Goal: Information Seeking & Learning: Learn about a topic

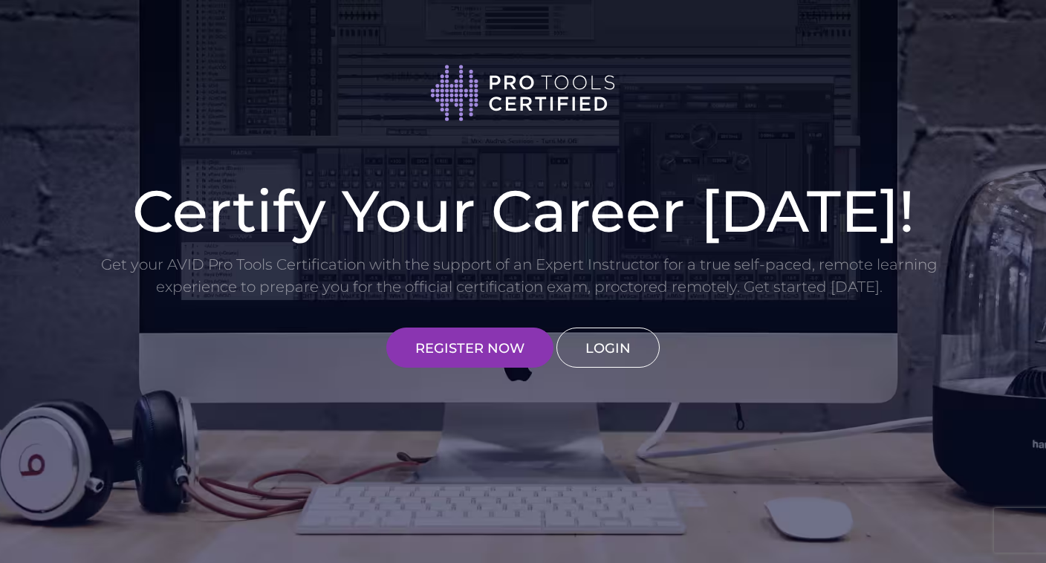
click at [613, 343] on link "LOGIN" at bounding box center [608, 348] width 103 height 40
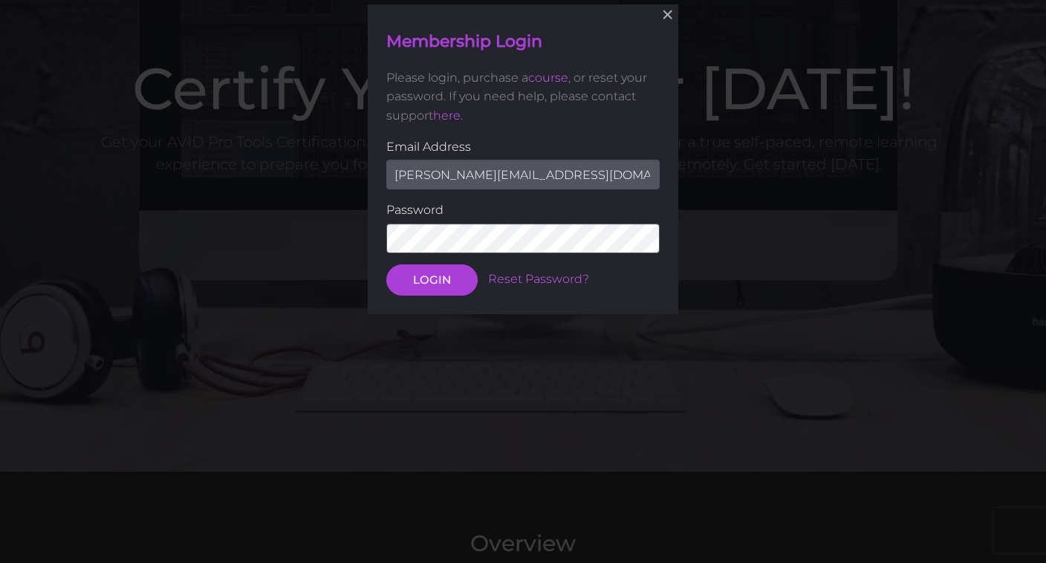
scroll to position [123, 0]
click at [436, 279] on button "LOGIN" at bounding box center [431, 279] width 91 height 31
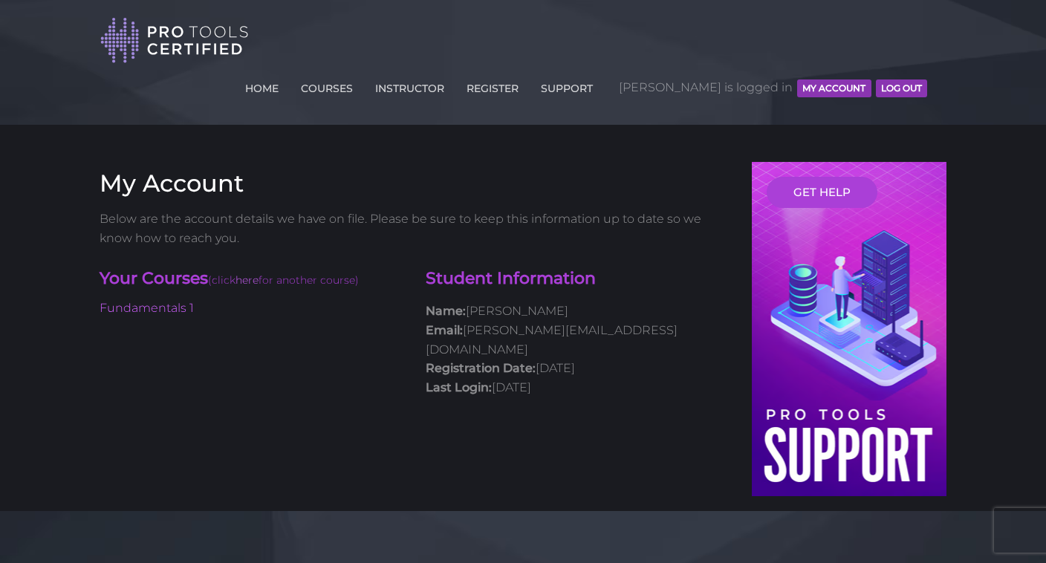
click at [162, 299] on li "Fundamentals 1" at bounding box center [252, 308] width 304 height 19
click at [161, 301] on link "Fundamentals 1" at bounding box center [147, 308] width 94 height 14
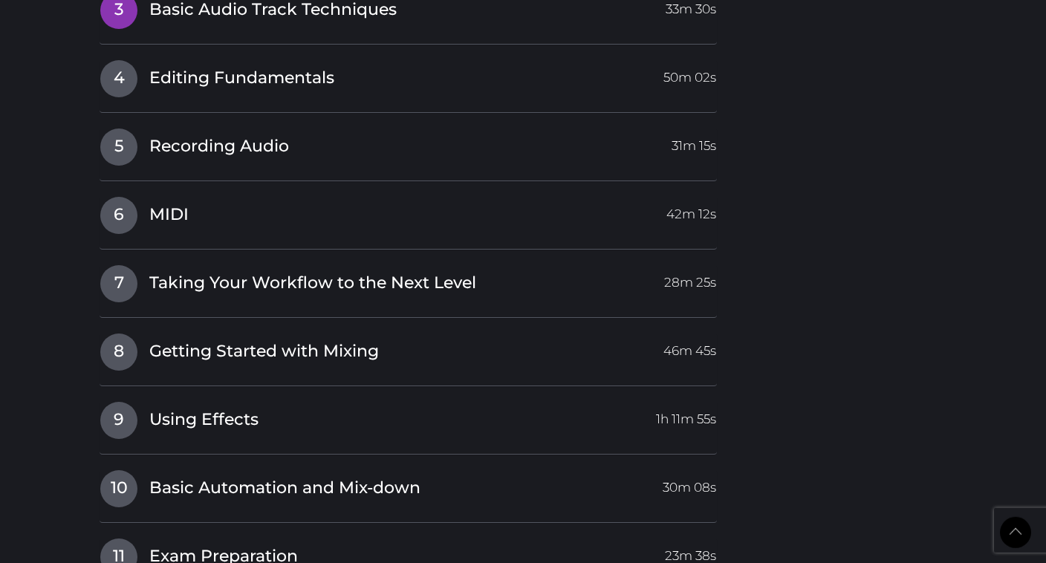
scroll to position [2433, 0]
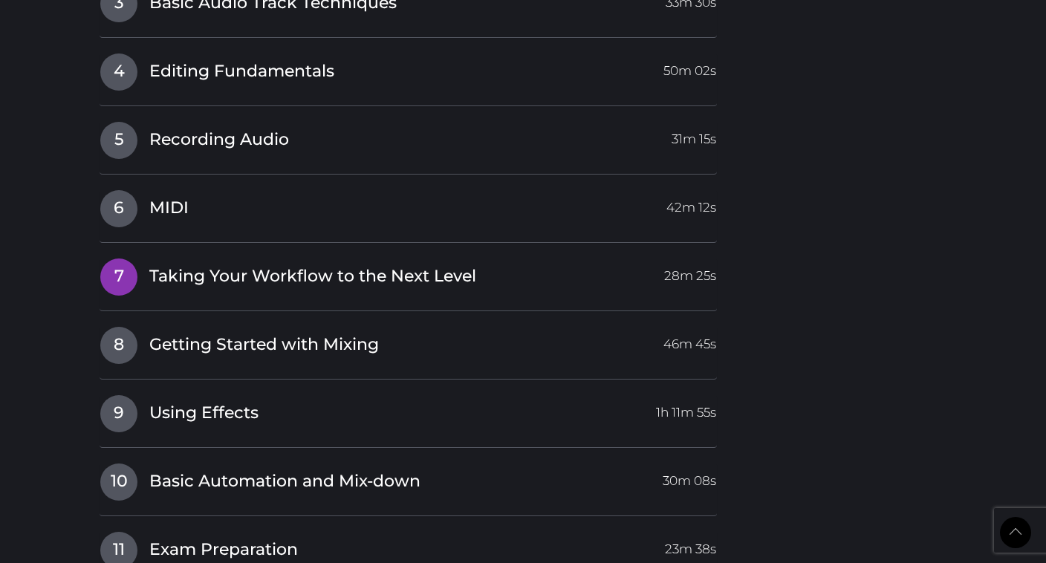
click at [183, 265] on span "Taking Your Workflow to the Next Level" at bounding box center [312, 276] width 327 height 23
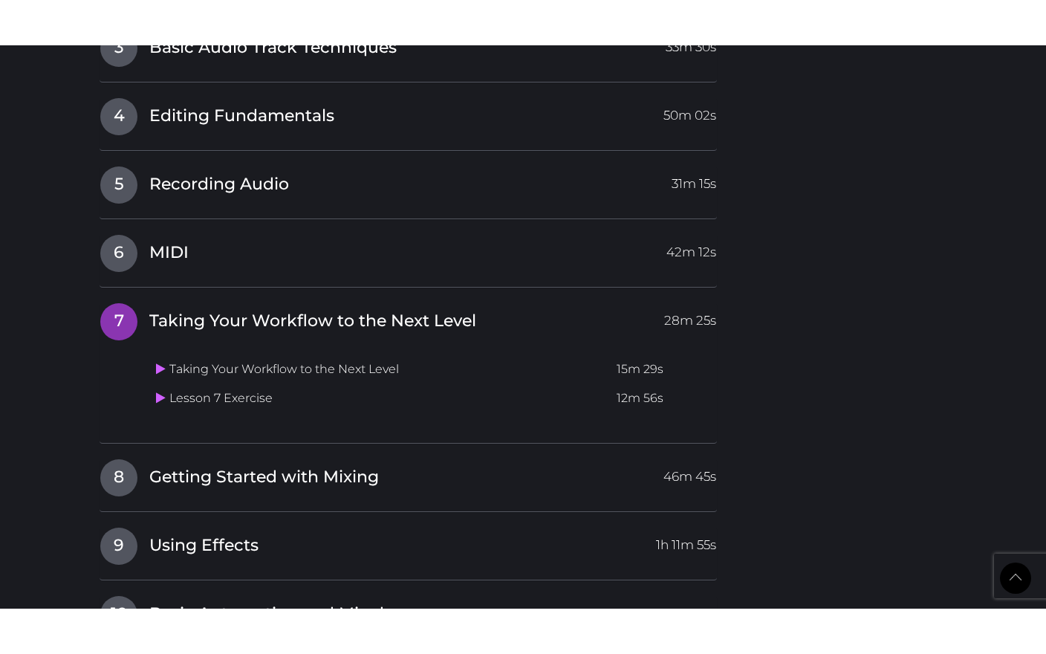
scroll to position [2112, 0]
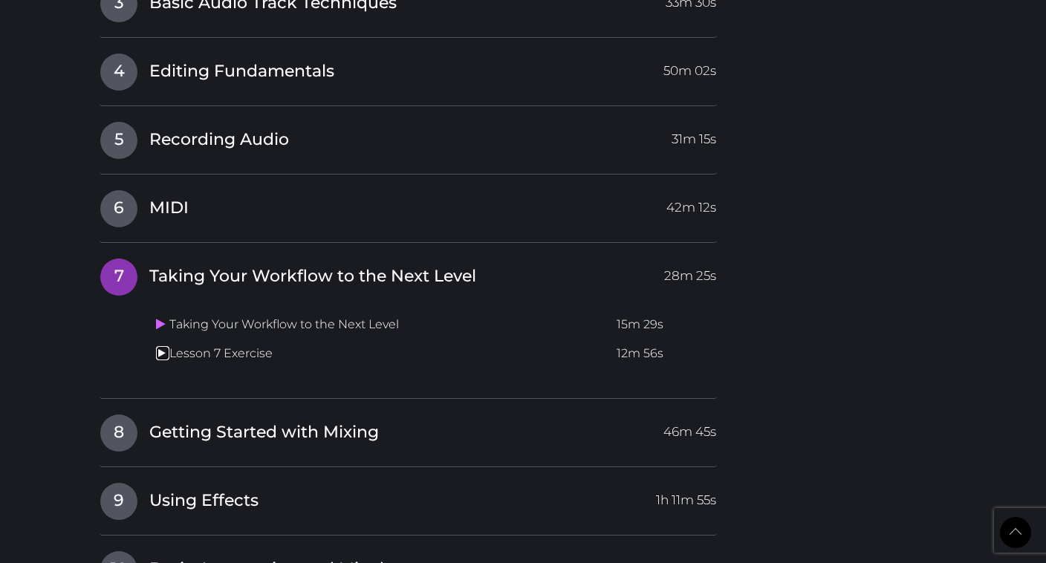
click at [163, 347] on icon at bounding box center [161, 353] width 10 height 12
